Goal: Task Accomplishment & Management: Manage account settings

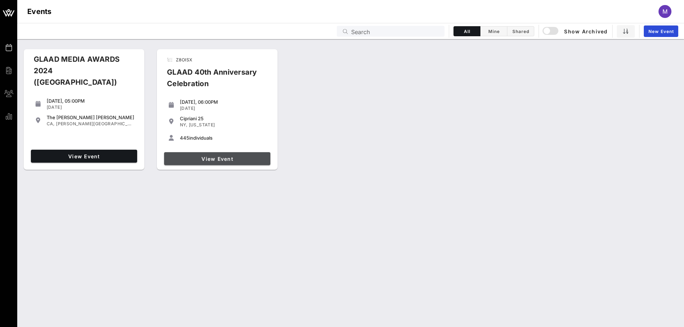
click at [230, 159] on span "View Event" at bounding box center [217, 159] width 101 height 6
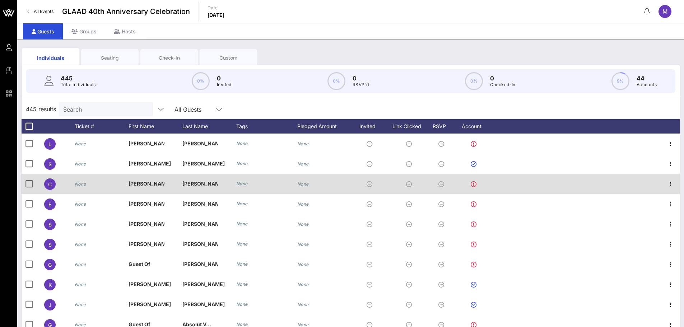
scroll to position [948, 0]
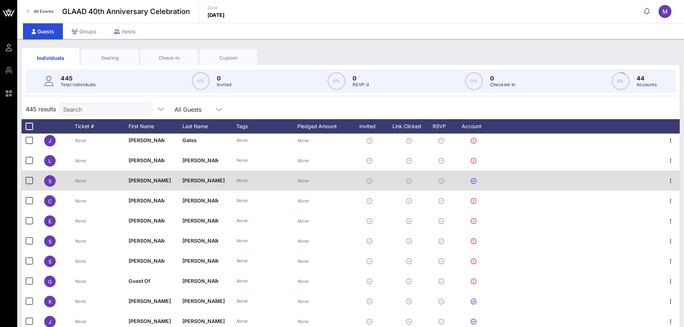
drag, startPoint x: 216, startPoint y: 172, endPoint x: 195, endPoint y: 179, distance: 22.5
click at [216, 172] on div "[PERSON_NAME]" at bounding box center [209, 181] width 54 height 20
click at [666, 181] on icon "button" at bounding box center [670, 181] width 9 height 9
click at [185, 179] on span "[PERSON_NAME]" at bounding box center [203, 180] width 42 height 6
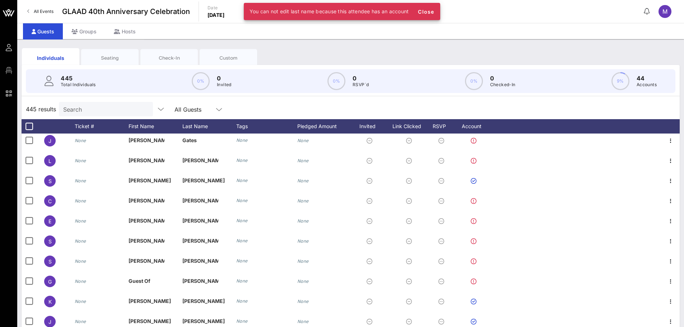
click at [311, 56] on div "Individuals Seating Check-In Custom" at bounding box center [351, 57] width 658 height 23
click at [430, 11] on span "Close" at bounding box center [425, 12] width 17 height 6
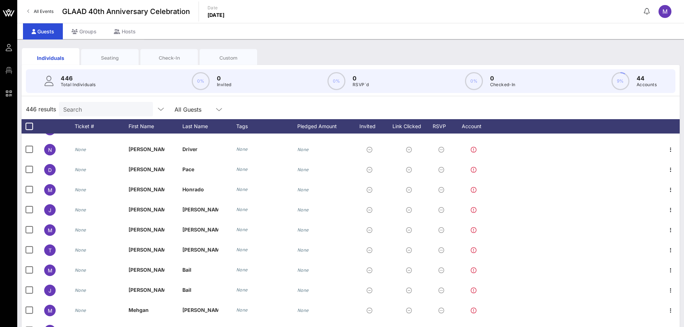
scroll to position [4502, 0]
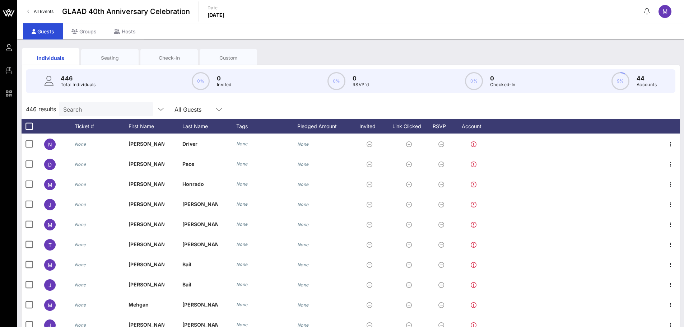
click at [106, 113] on input "Search" at bounding box center [105, 108] width 84 height 9
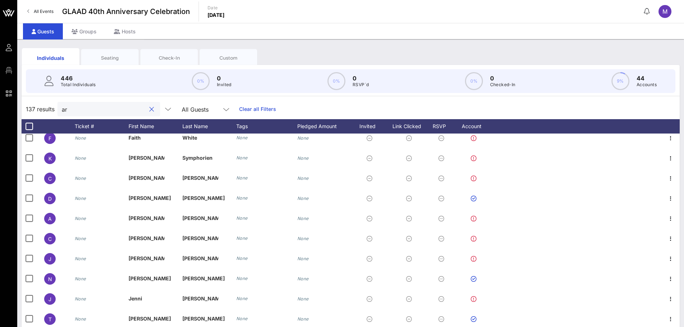
scroll to position [2539, 0]
type input "a"
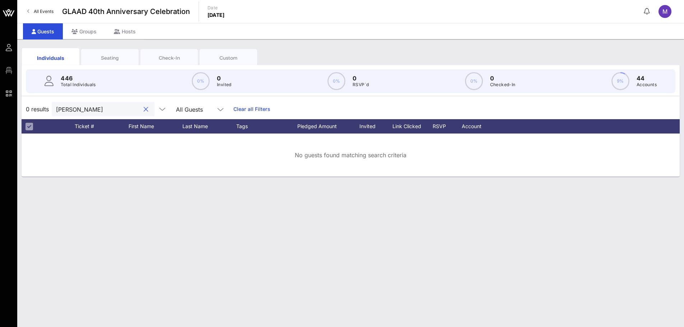
scroll to position [0, 0]
type input "[PERSON_NAME]"
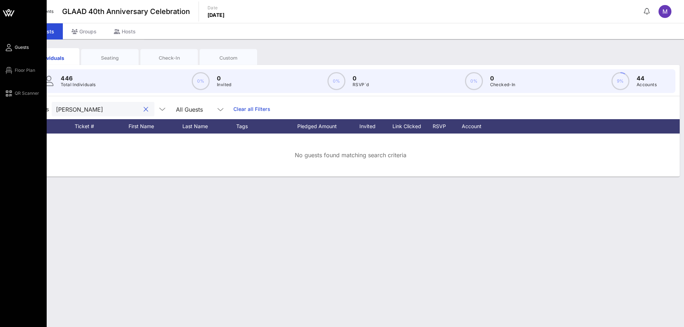
drag, startPoint x: 115, startPoint y: 109, endPoint x: 0, endPoint y: 101, distance: 114.9
click at [0, 101] on div "Guests Floor Plan QR Scanner GLAAD 40th Anniversary Celebration All Events GLAA…" at bounding box center [342, 163] width 684 height 327
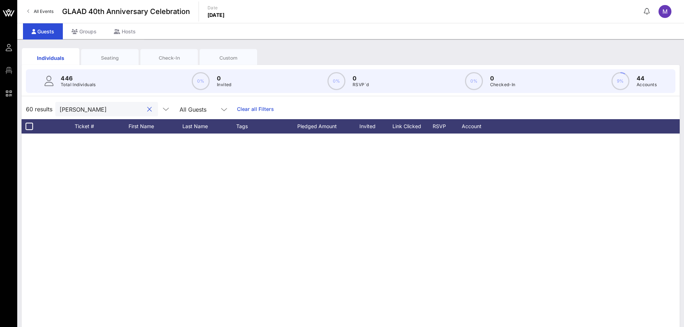
type input "[PERSON_NAME]"
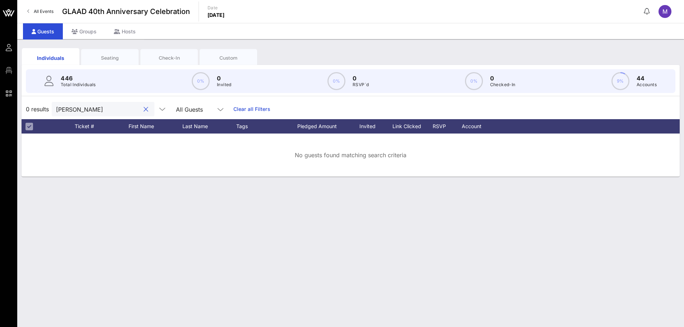
click at [144, 112] on button "clear icon" at bounding box center [146, 109] width 5 height 7
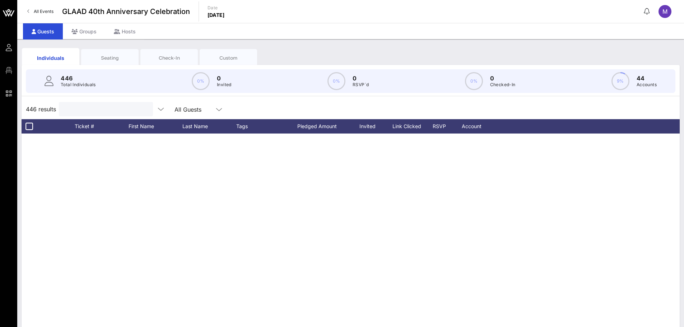
type input "V"
type input "Double"
click at [136, 107] on input "Double" at bounding box center [101, 108] width 84 height 9
click at [146, 109] on button "clear icon" at bounding box center [148, 109] width 5 height 7
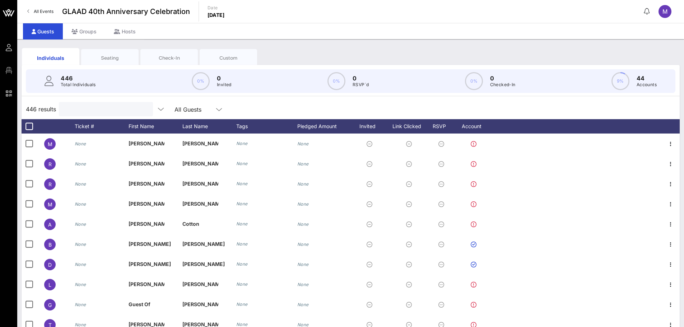
scroll to position [7435, 0]
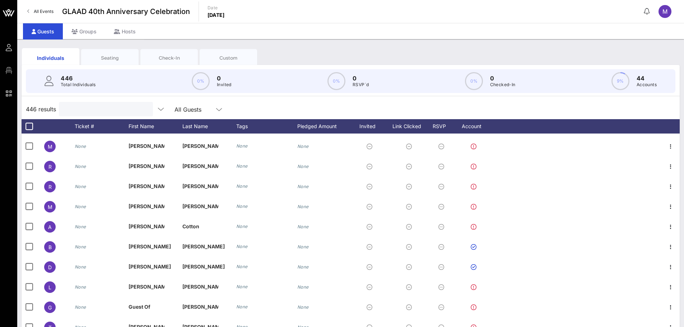
click at [94, 112] on input "text" at bounding box center [105, 108] width 84 height 9
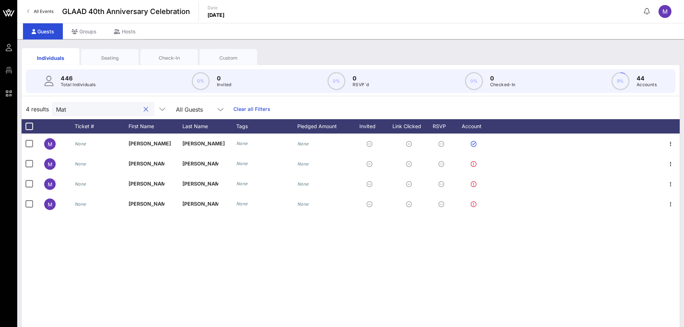
scroll to position [0, 0]
type input "M"
